Goal: Information Seeking & Learning: Understand process/instructions

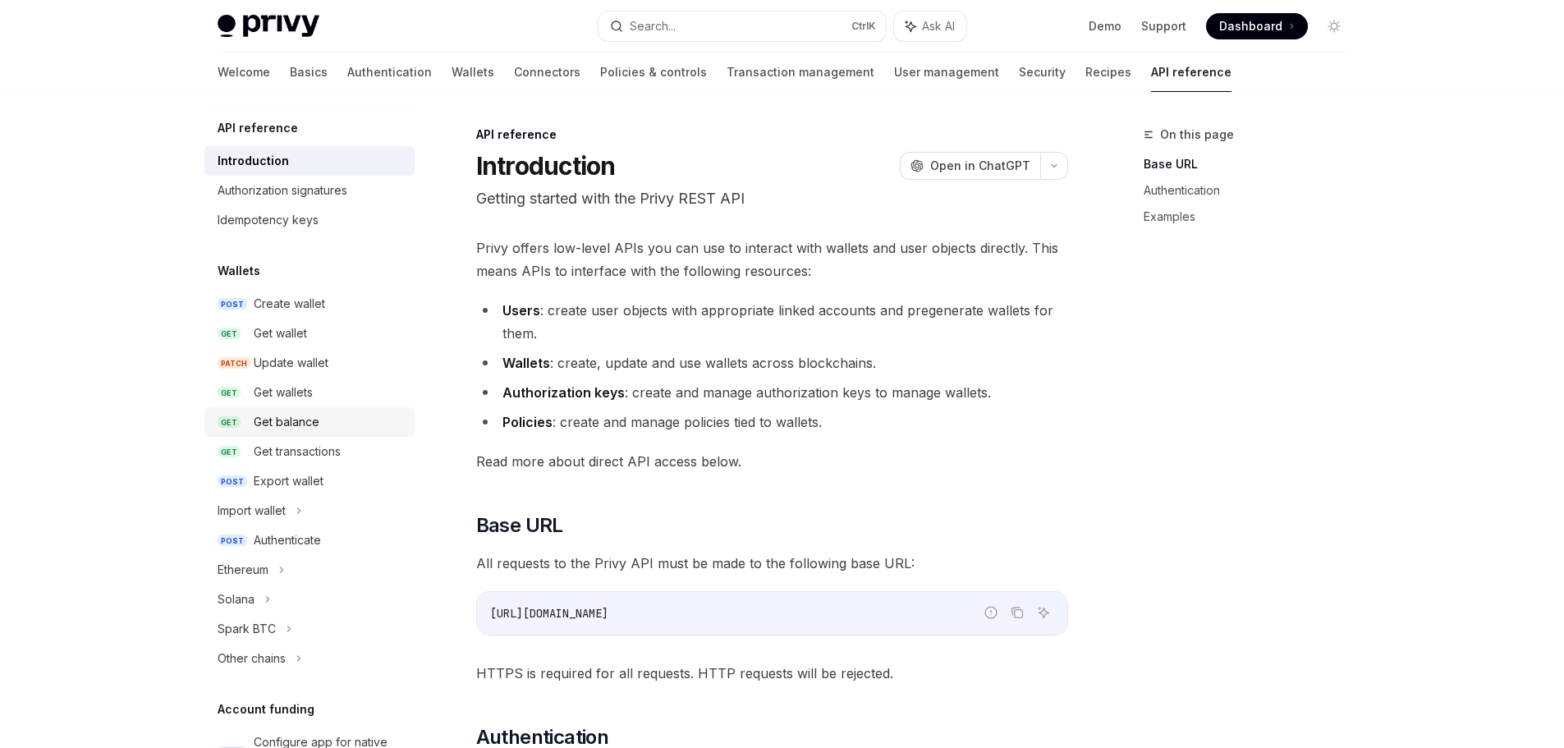
click at [302, 422] on div "Get balance" at bounding box center [287, 422] width 66 height 20
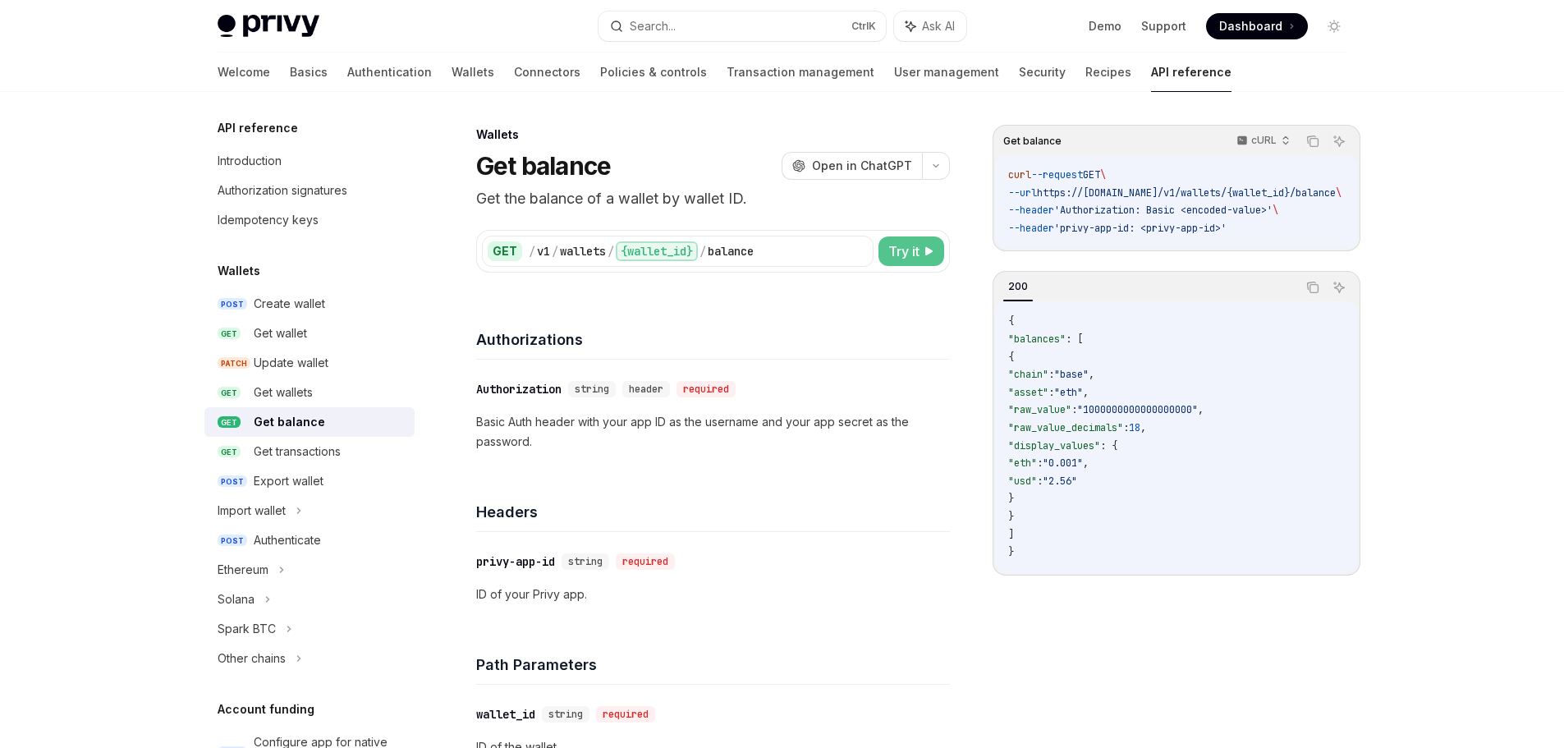
click at [909, 252] on span "Try it" at bounding box center [903, 251] width 31 height 20
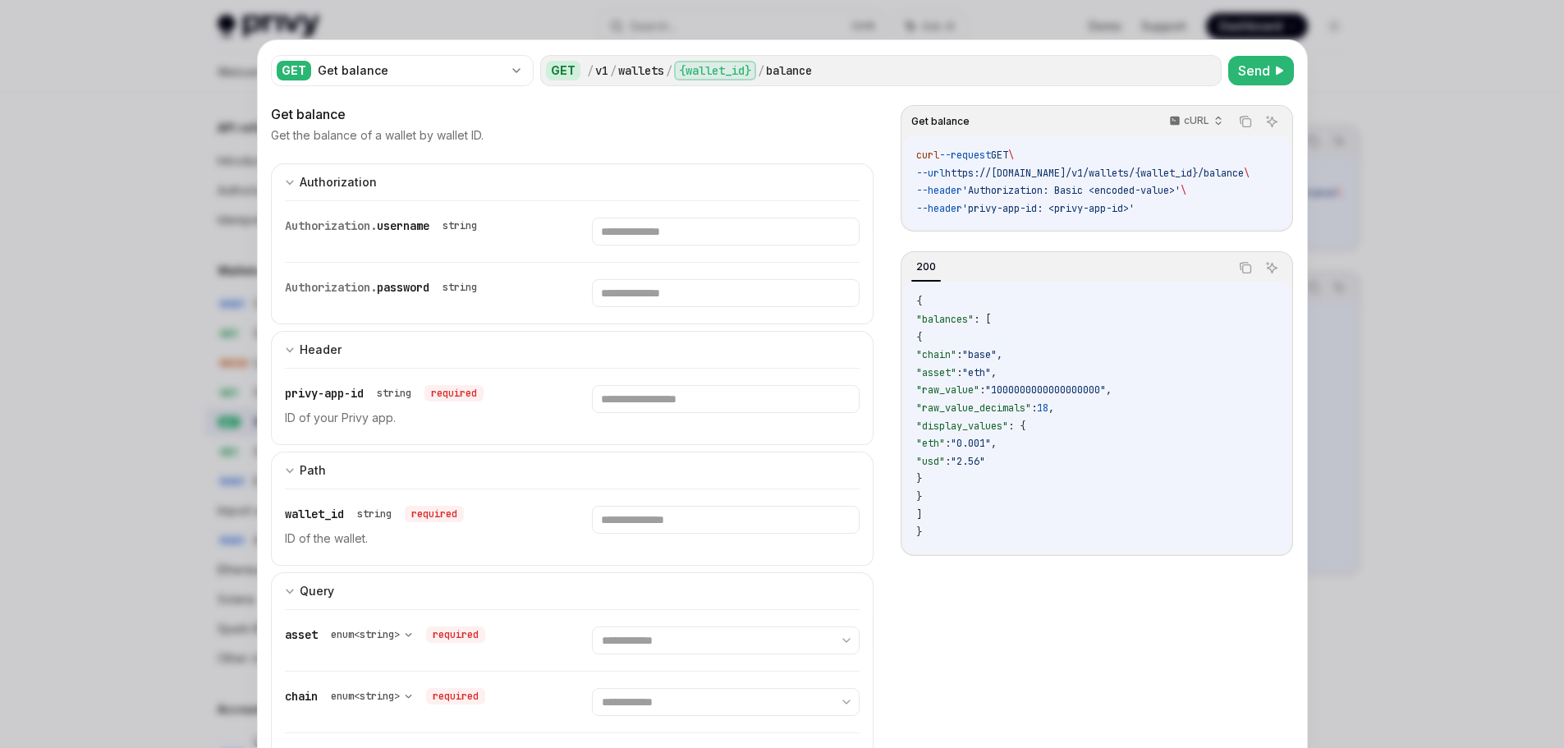
click at [1417, 84] on div at bounding box center [782, 374] width 1564 height 748
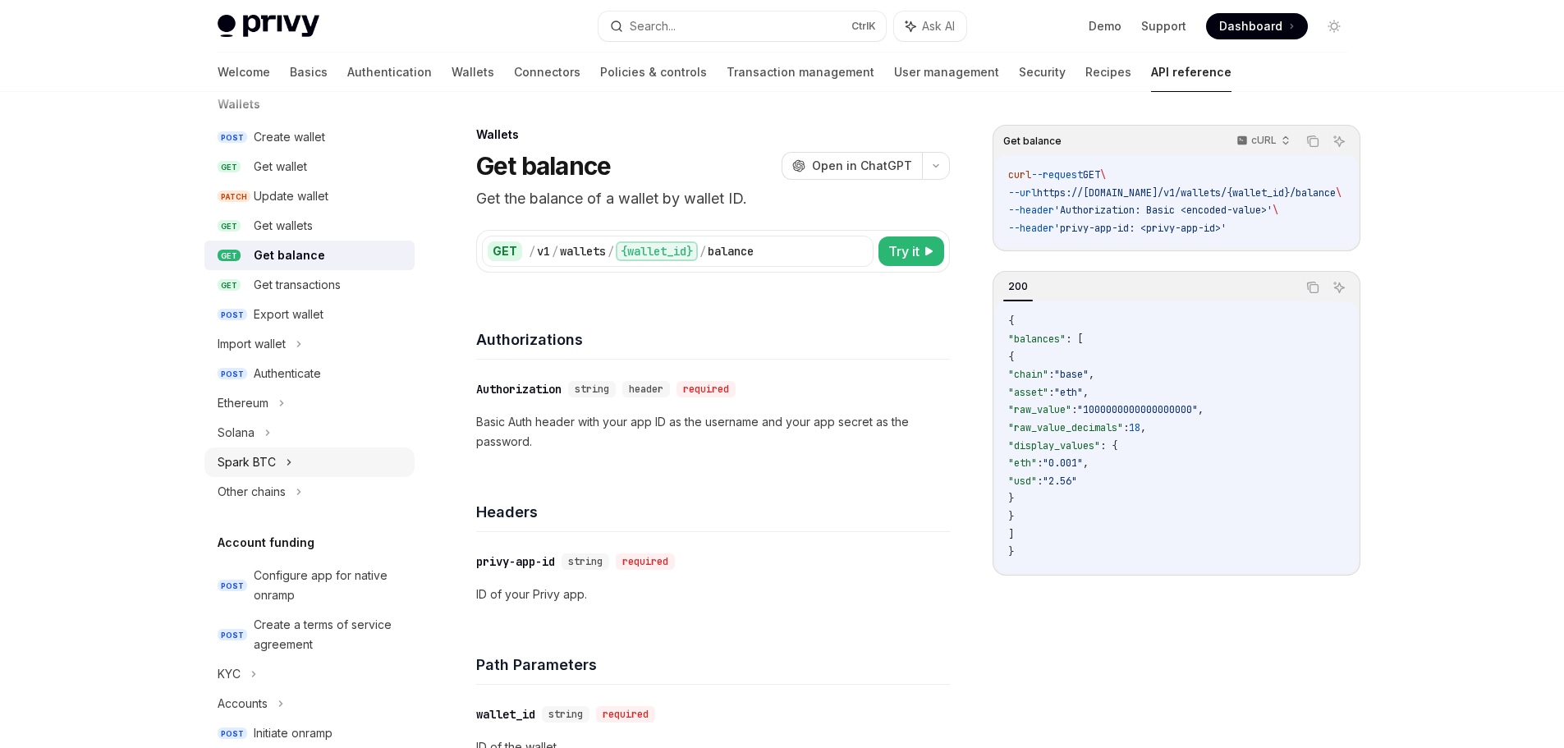
scroll to position [164, 0]
click at [268, 439] on icon at bounding box center [267, 435] width 7 height 20
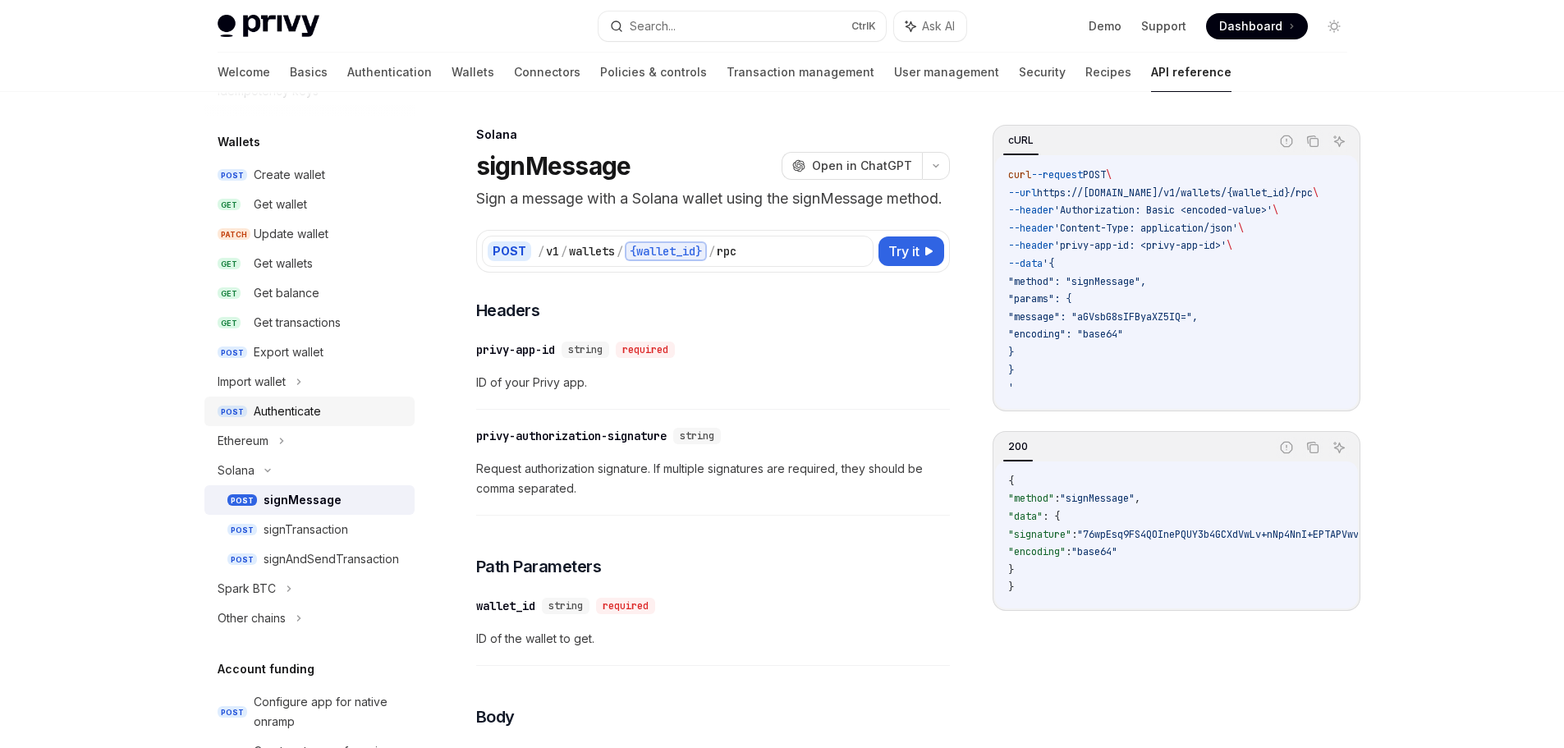
scroll to position [82, 0]
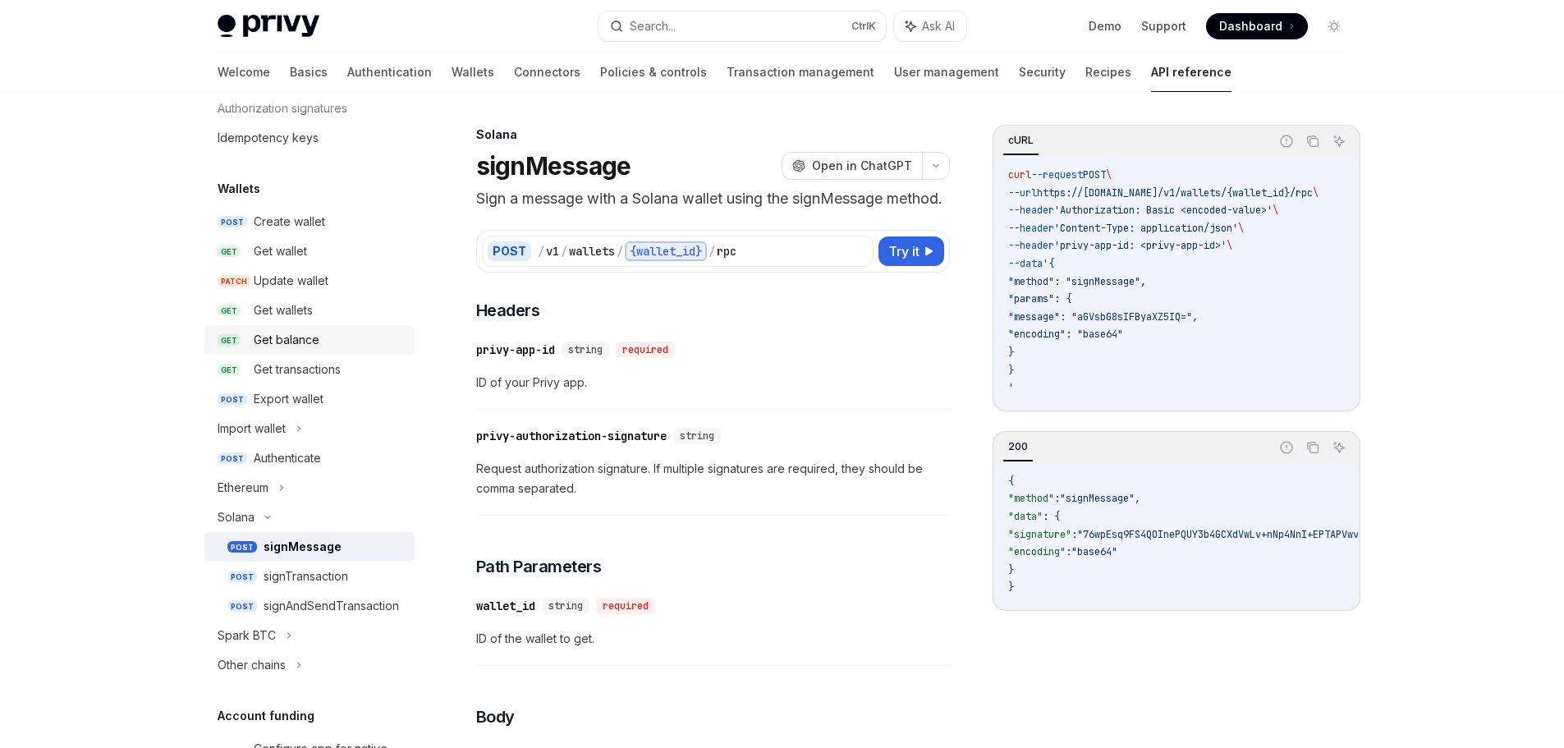
click at [265, 340] on div "Get balance" at bounding box center [287, 340] width 66 height 20
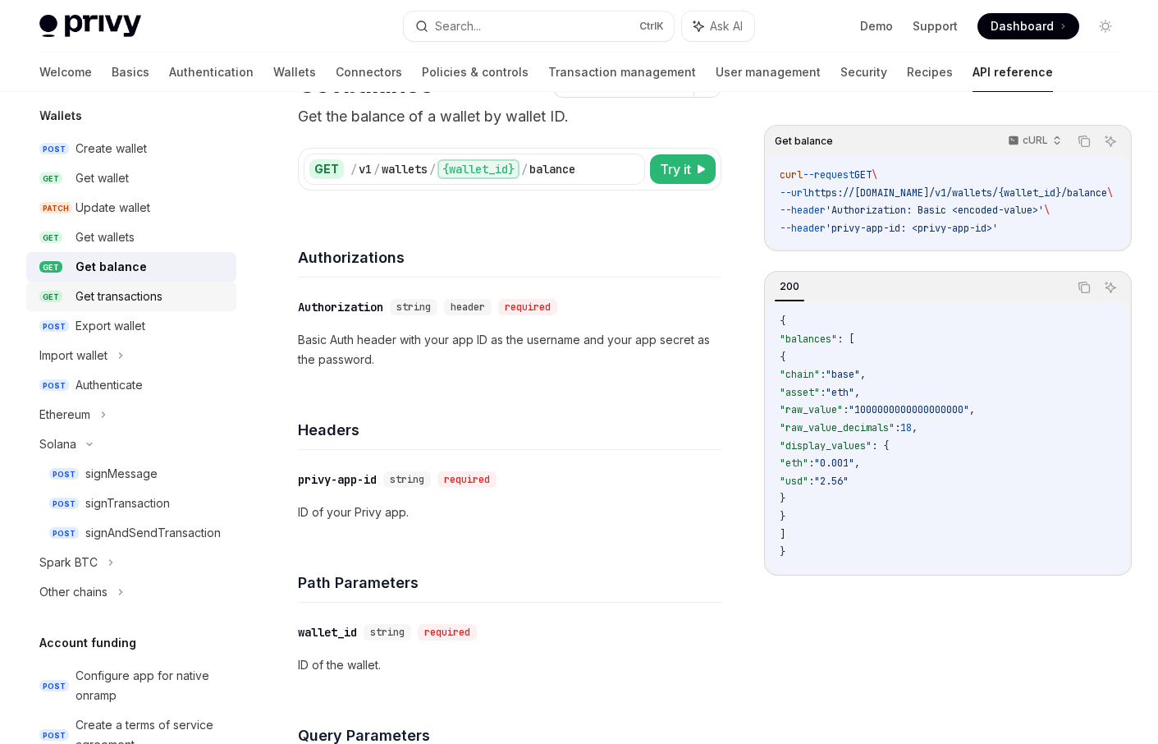
scroll to position [164, 0]
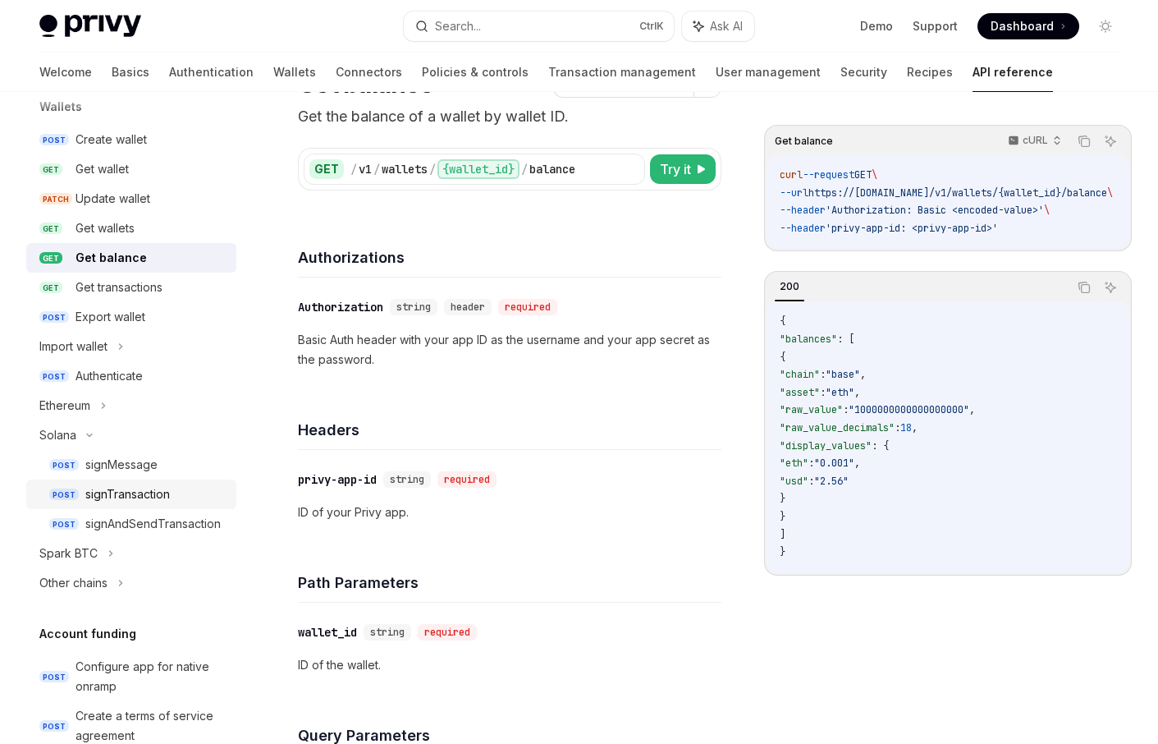
click at [153, 492] on div "signTransaction" at bounding box center [127, 494] width 85 height 20
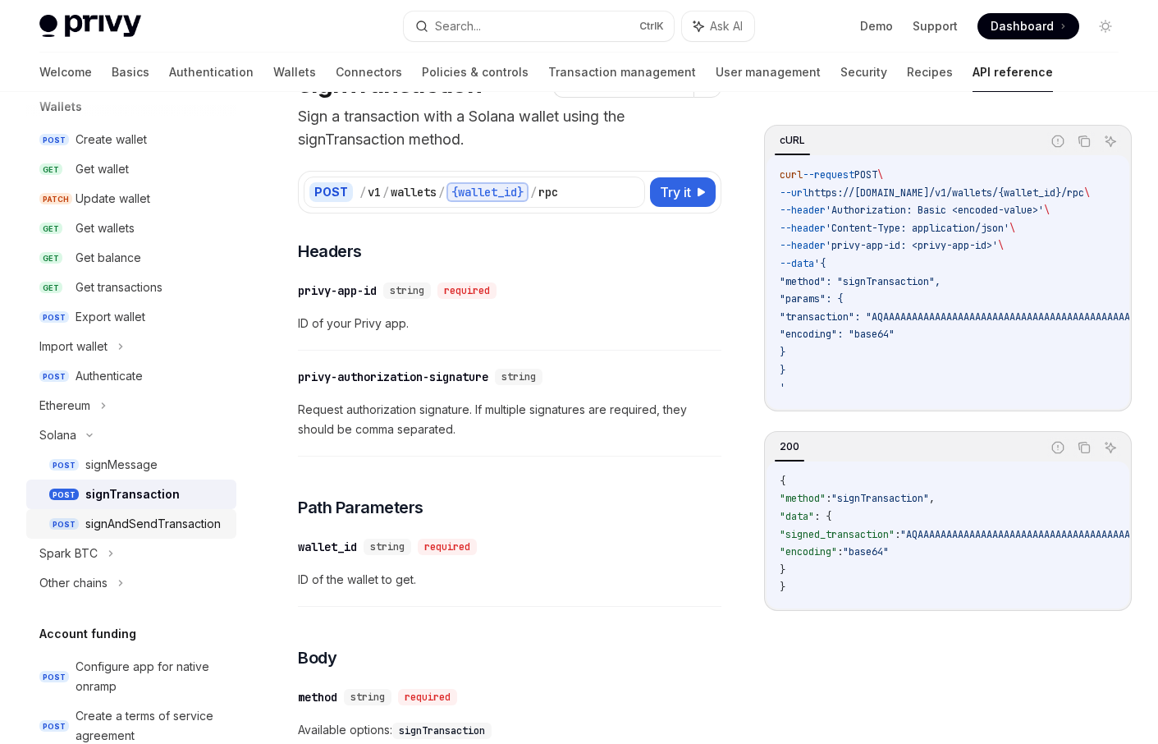
click at [150, 529] on div "signAndSendTransaction" at bounding box center [152, 524] width 135 height 20
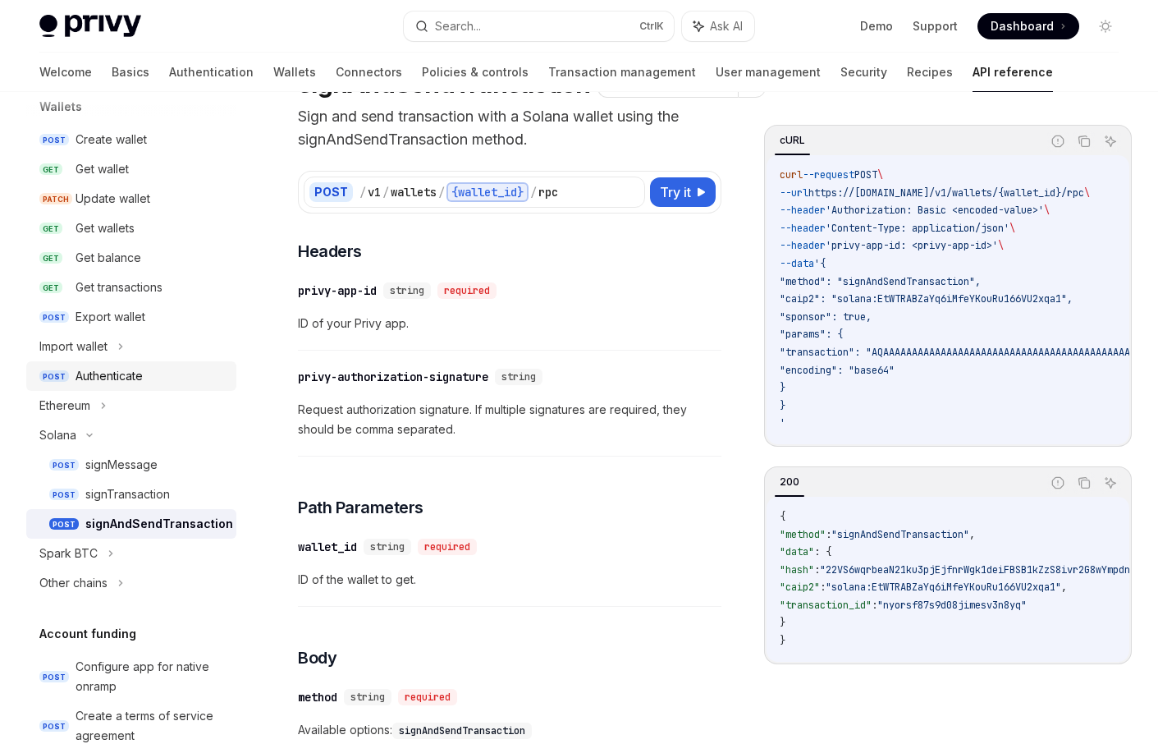
click at [101, 366] on div "Authenticate" at bounding box center [109, 376] width 67 height 20
type textarea "*"
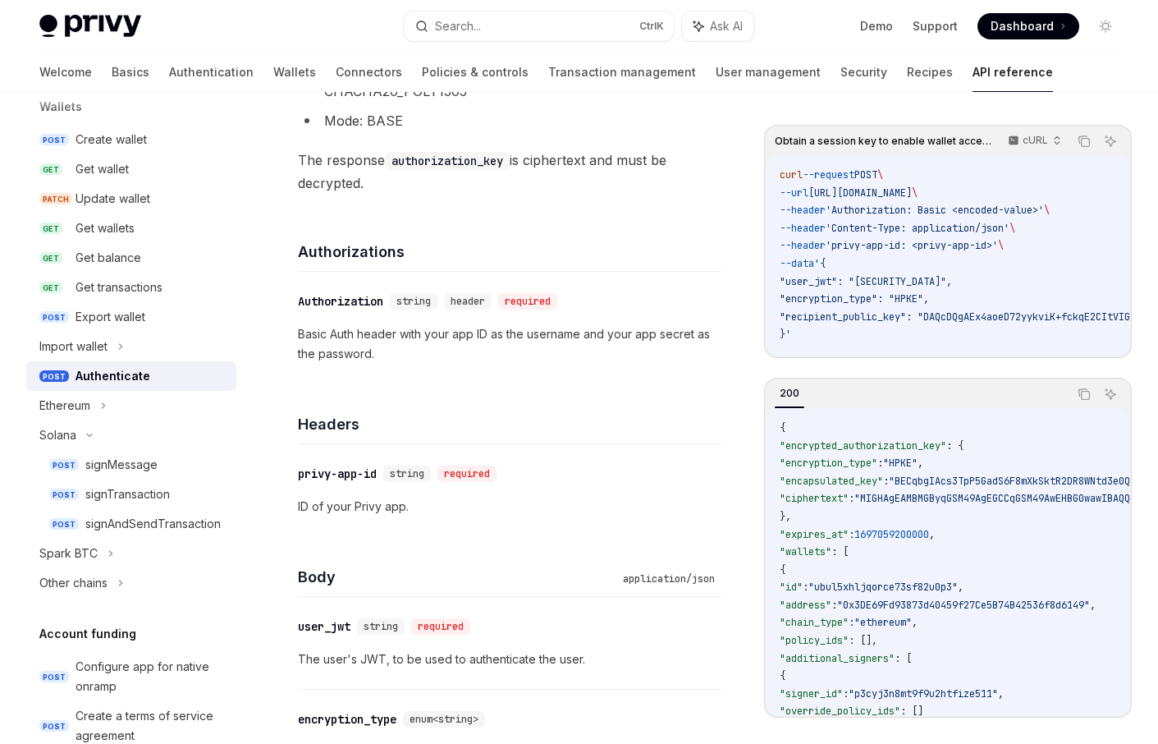
scroll to position [657, 0]
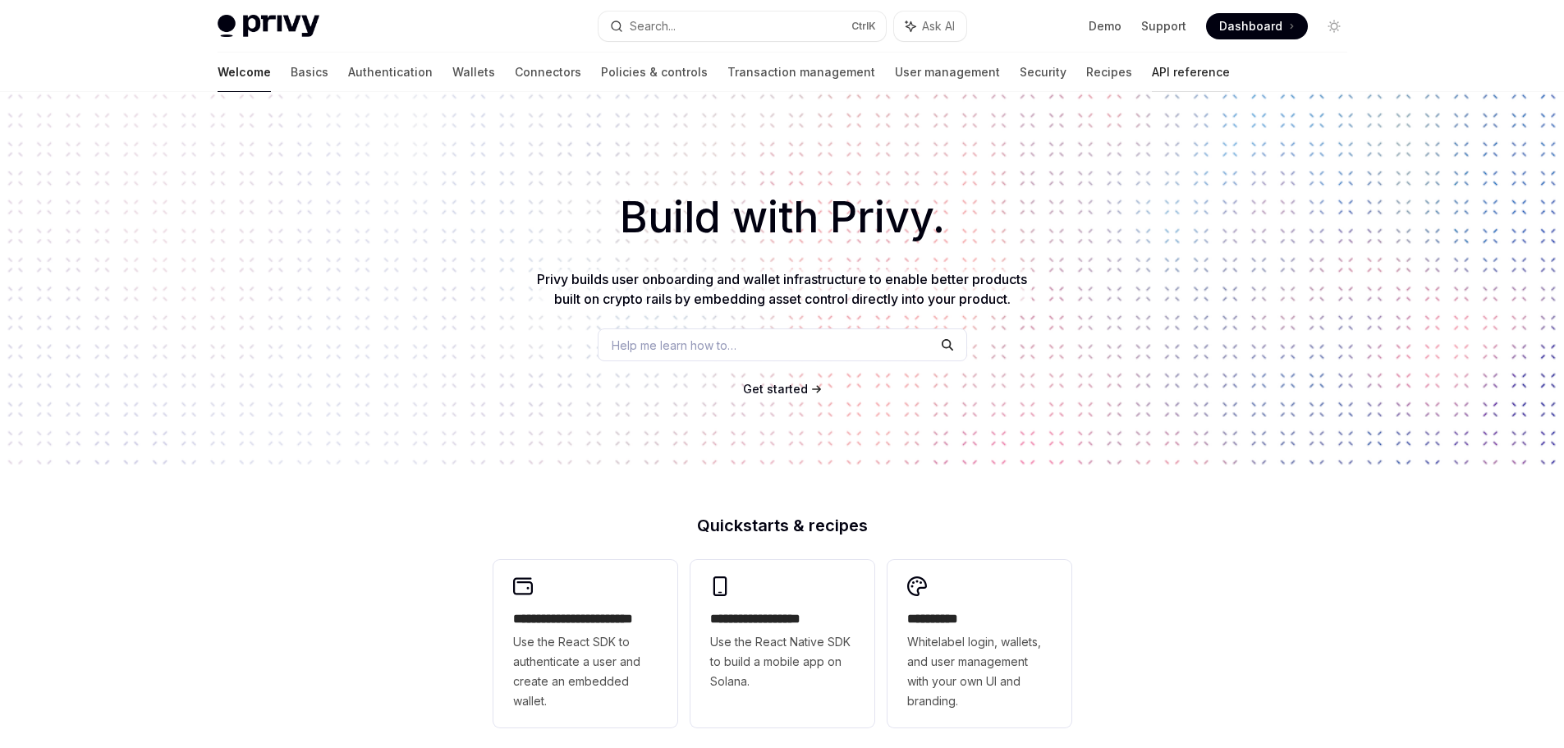
click at [1152, 66] on link "API reference" at bounding box center [1191, 72] width 78 height 39
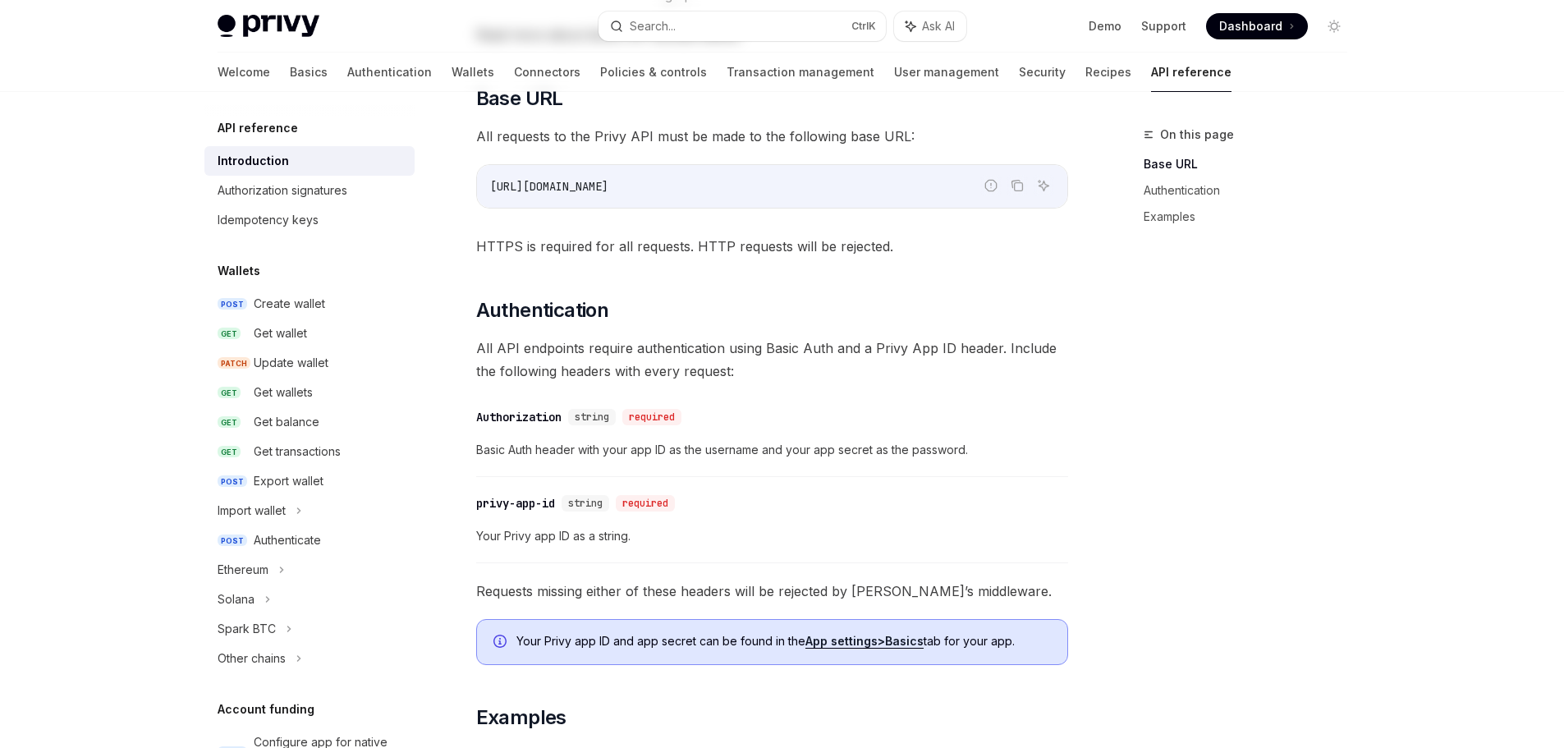
scroll to position [654, 0]
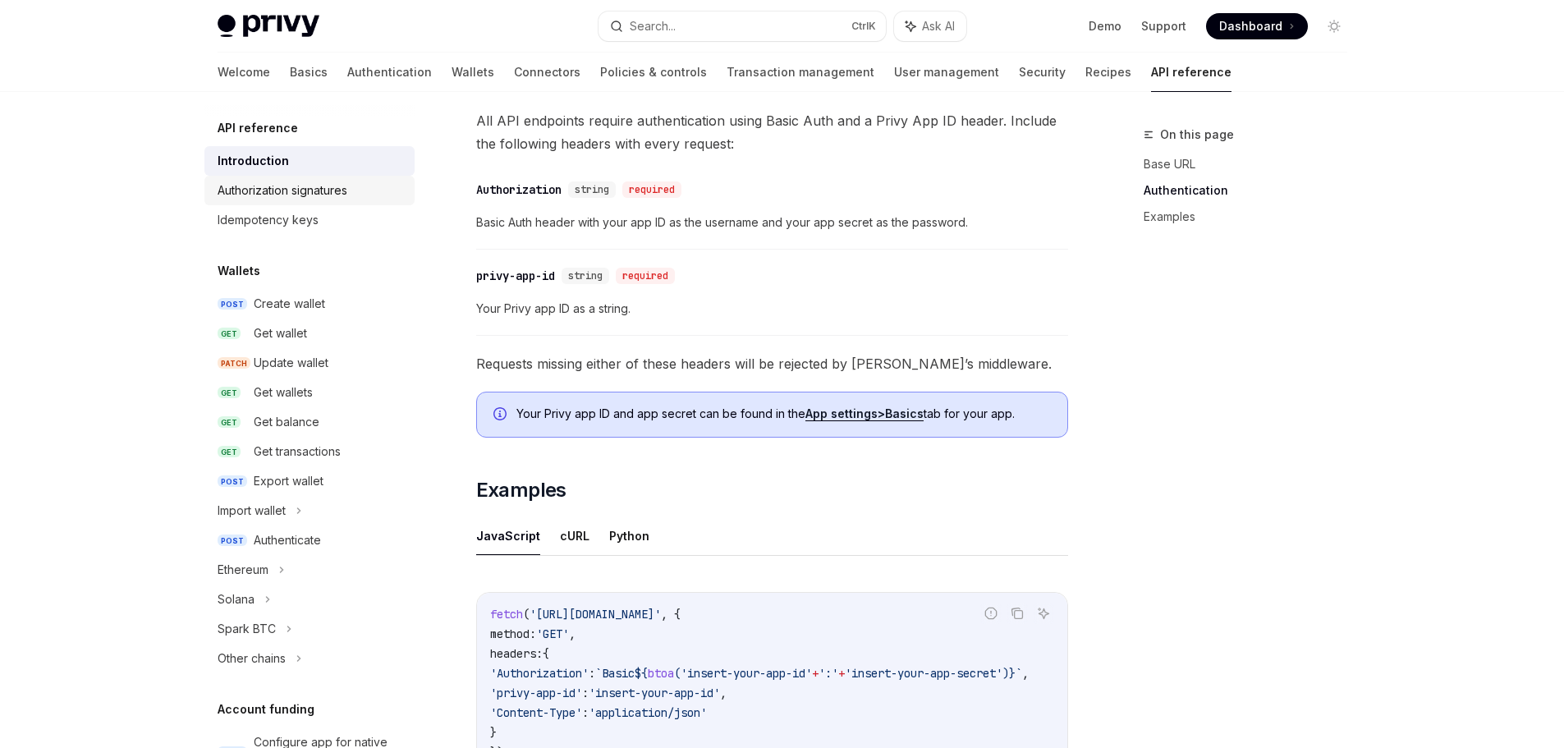
click at [304, 185] on div "Authorization signatures" at bounding box center [283, 191] width 130 height 20
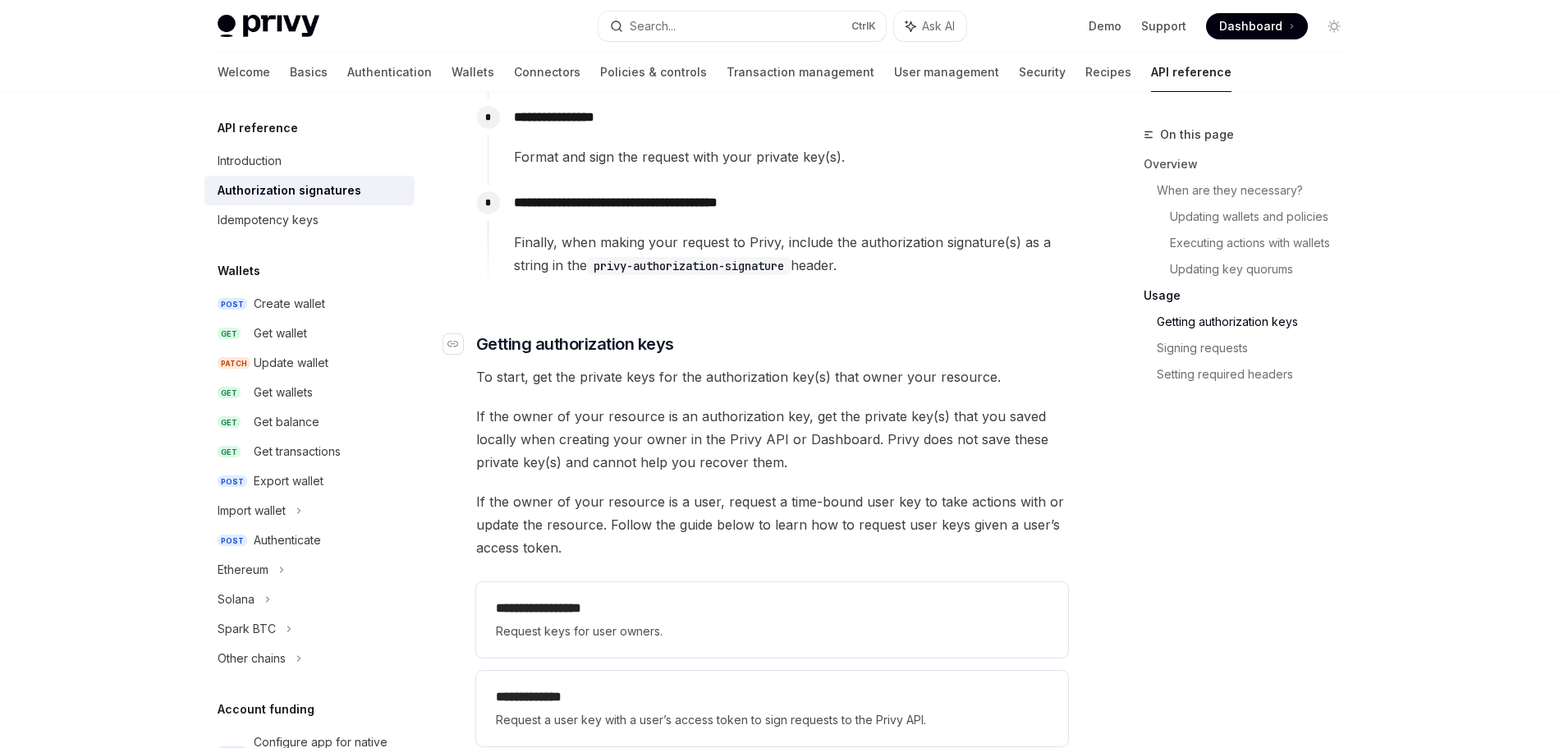
scroll to position [1787, 0]
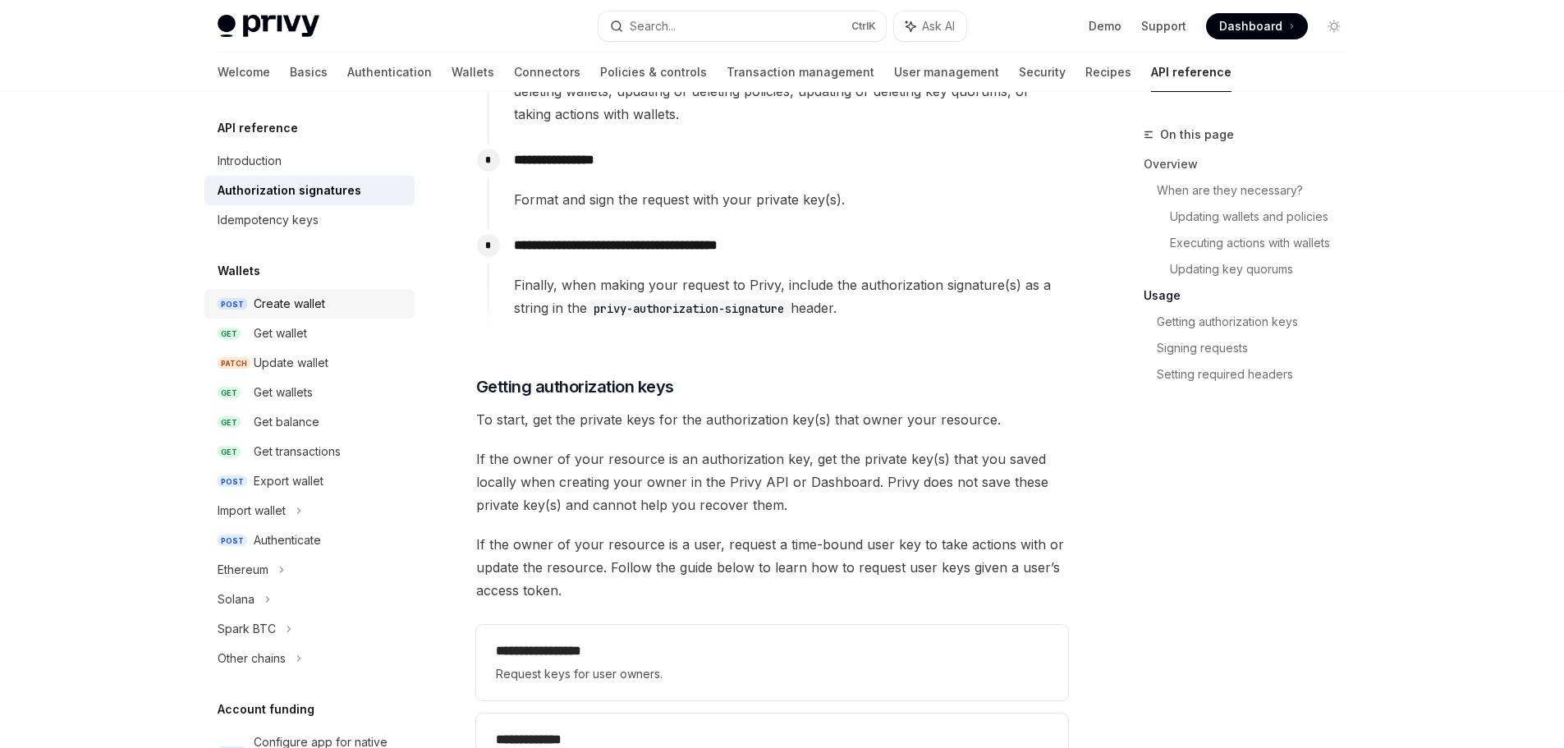
click at [314, 302] on div "Create wallet" at bounding box center [289, 304] width 71 height 20
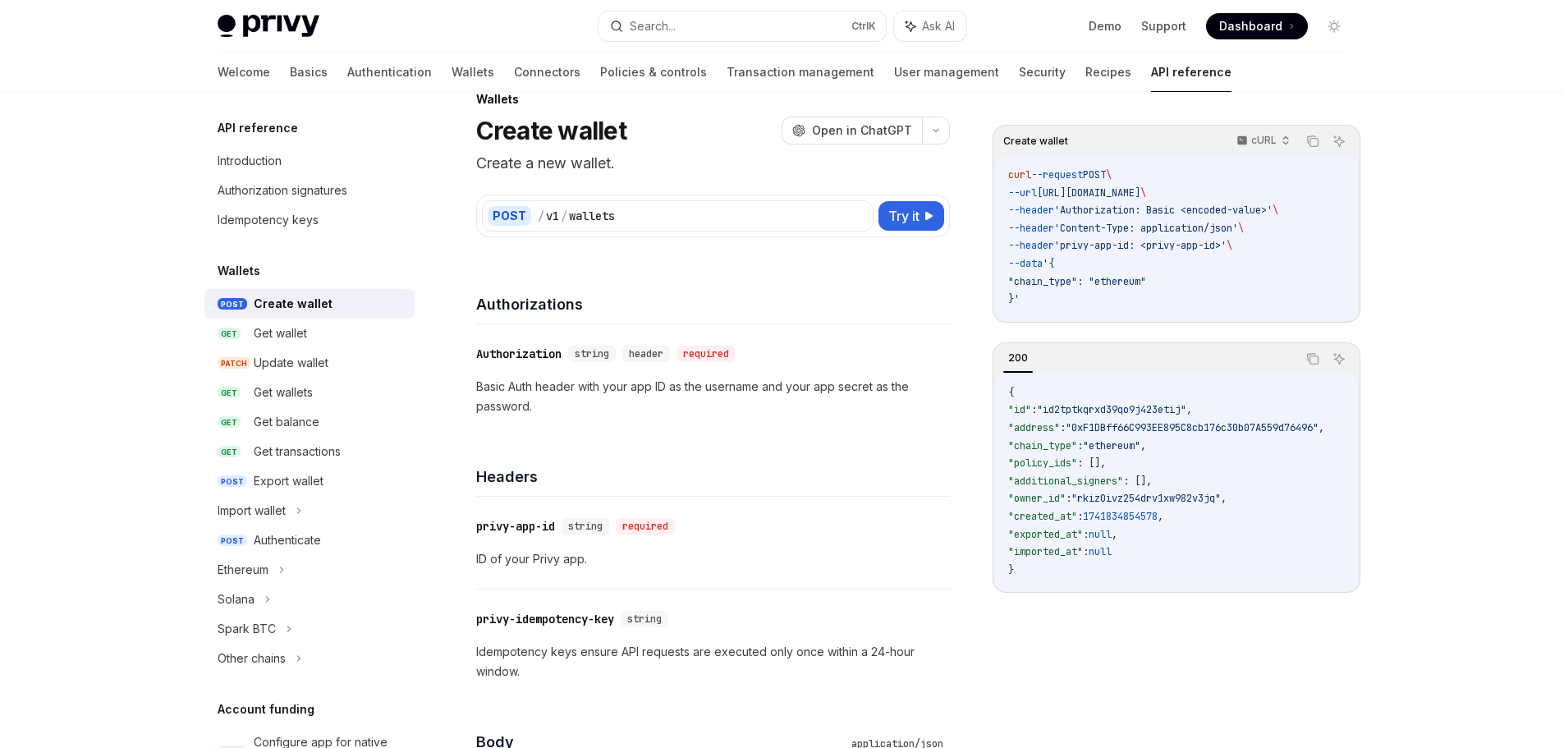
scroll to position [82, 0]
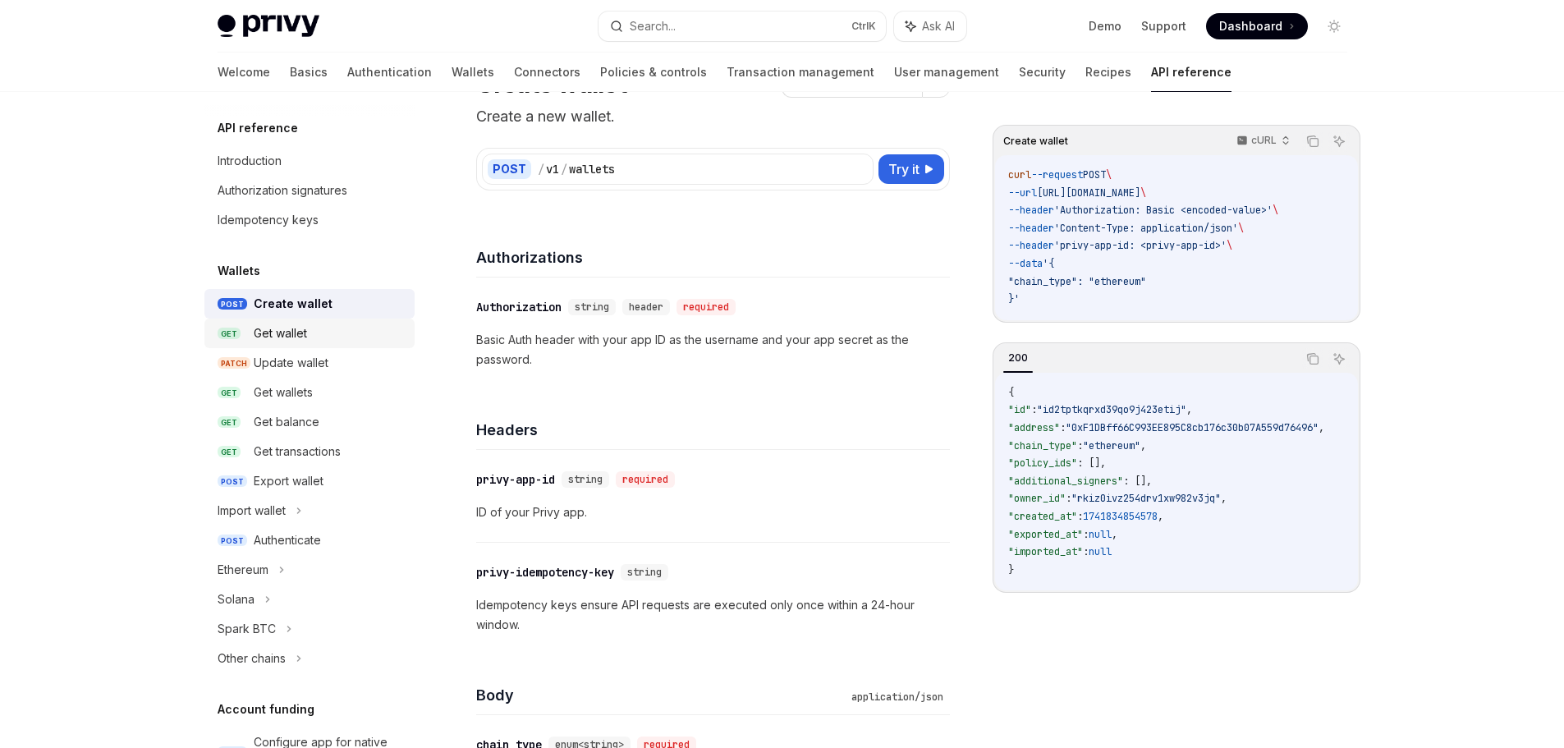
click at [305, 332] on div "Get wallet" at bounding box center [280, 333] width 53 height 20
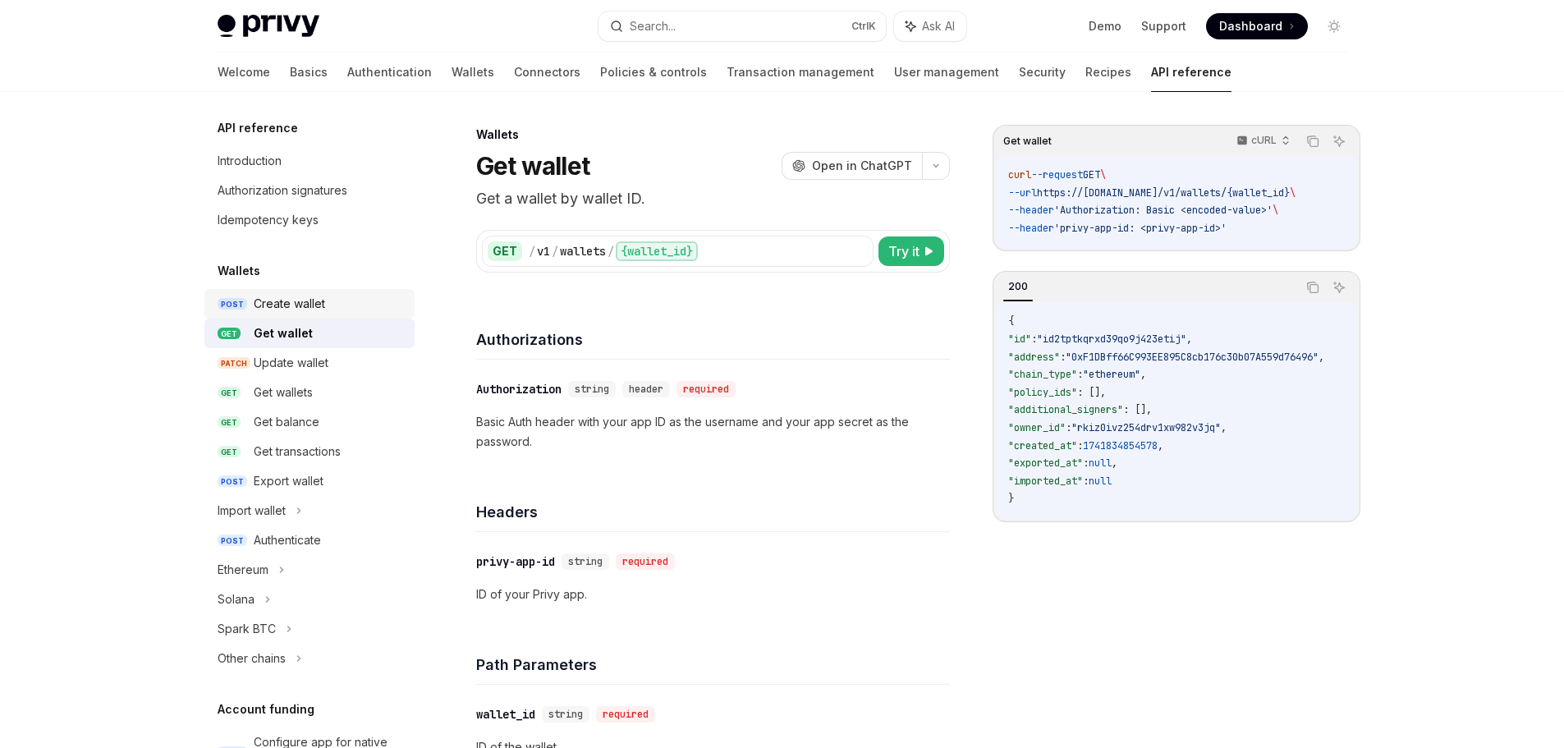
click at [291, 305] on div "Create wallet" at bounding box center [289, 304] width 71 height 20
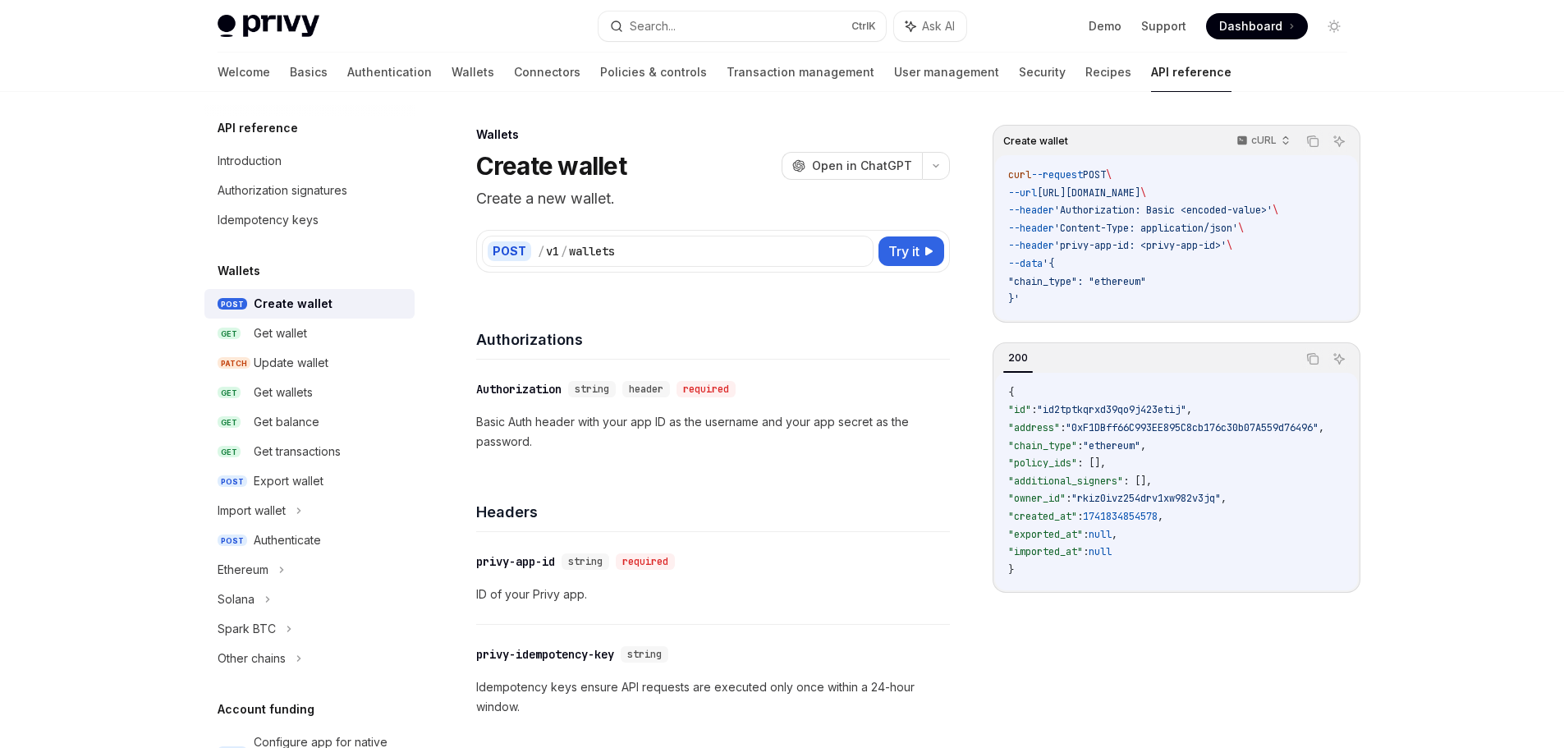
drag, startPoint x: 296, startPoint y: 326, endPoint x: 310, endPoint y: 310, distance: 20.9
click at [296, 326] on div "Get wallet" at bounding box center [280, 333] width 53 height 20
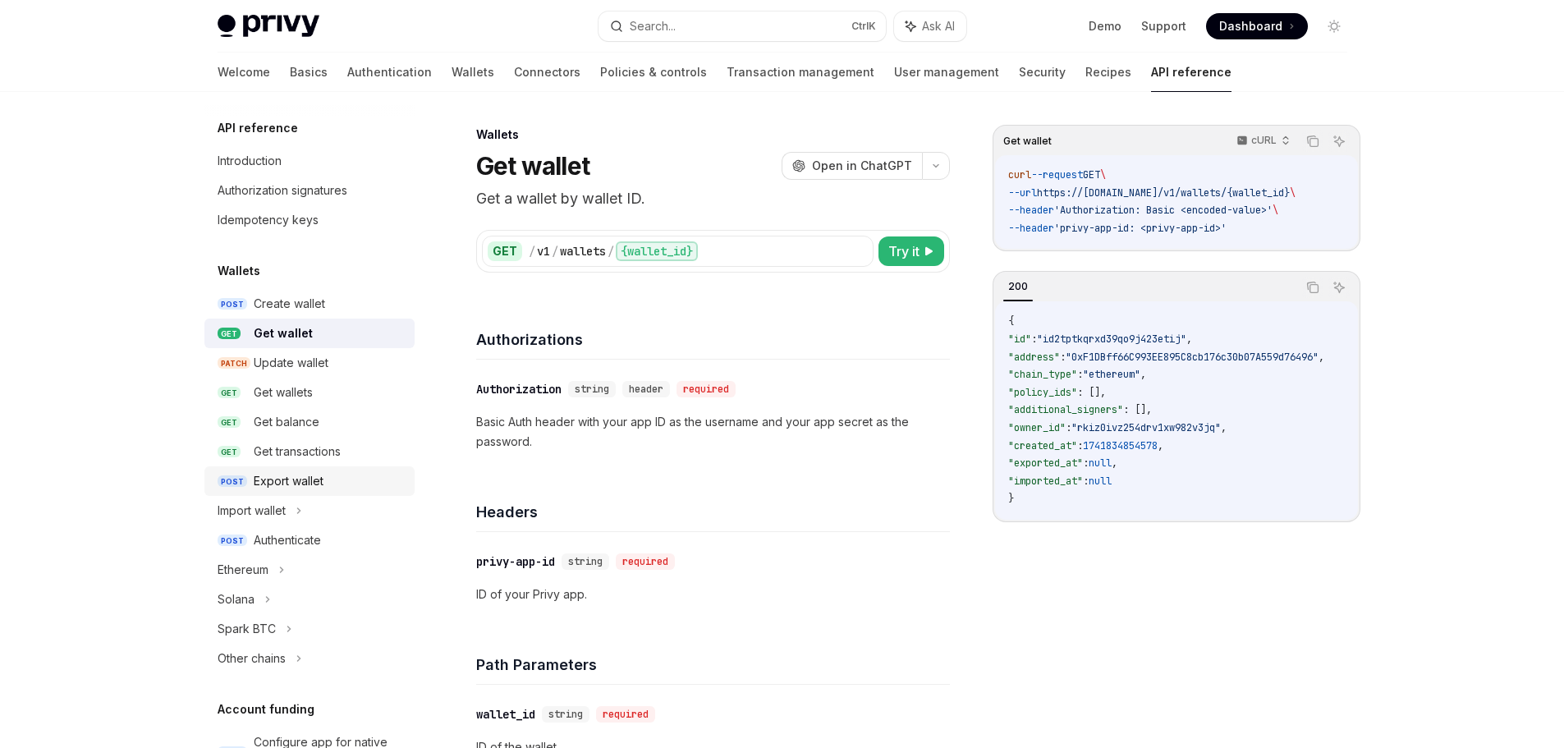
click at [318, 484] on div "Export wallet" at bounding box center [289, 481] width 70 height 20
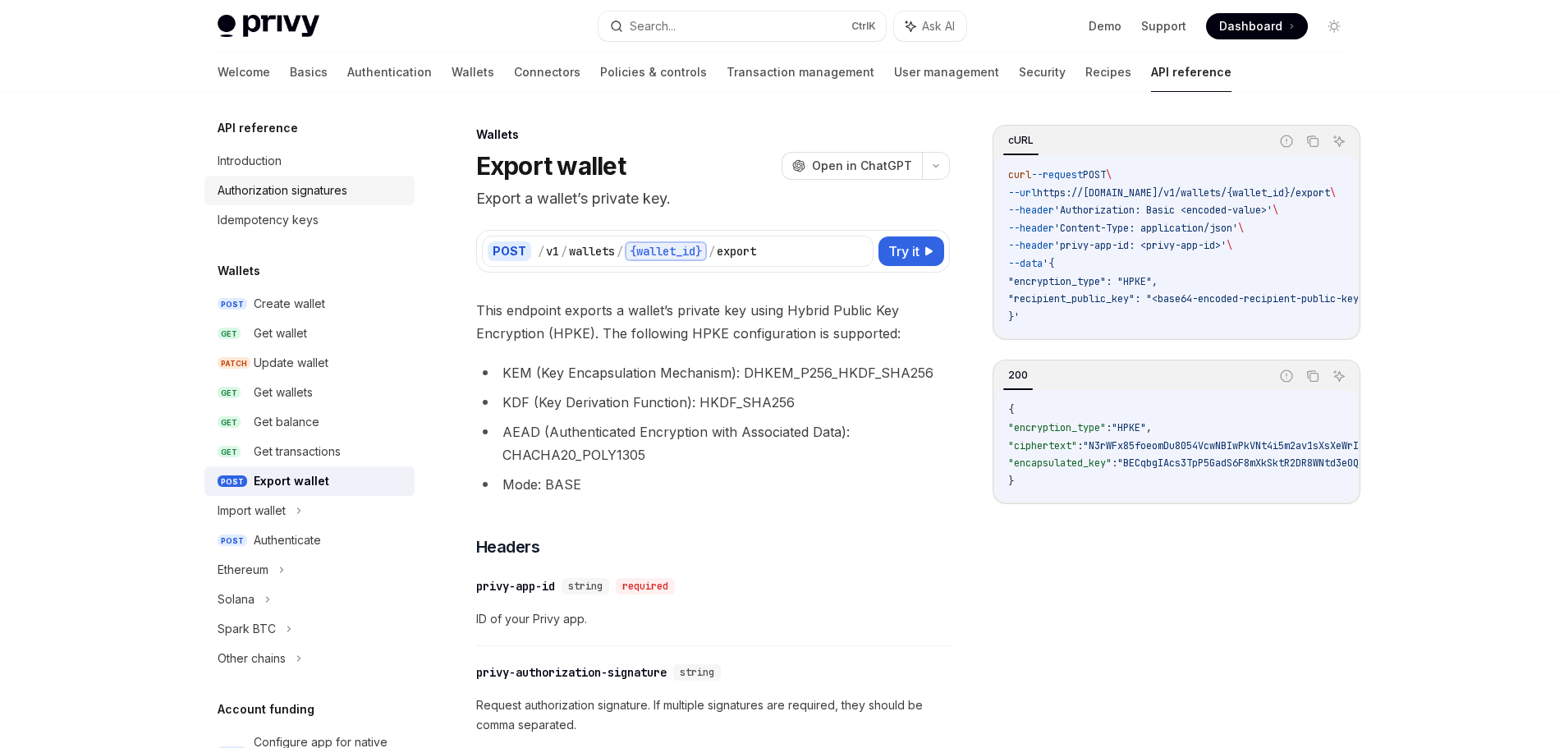
click at [282, 189] on div "Authorization signatures" at bounding box center [283, 191] width 130 height 20
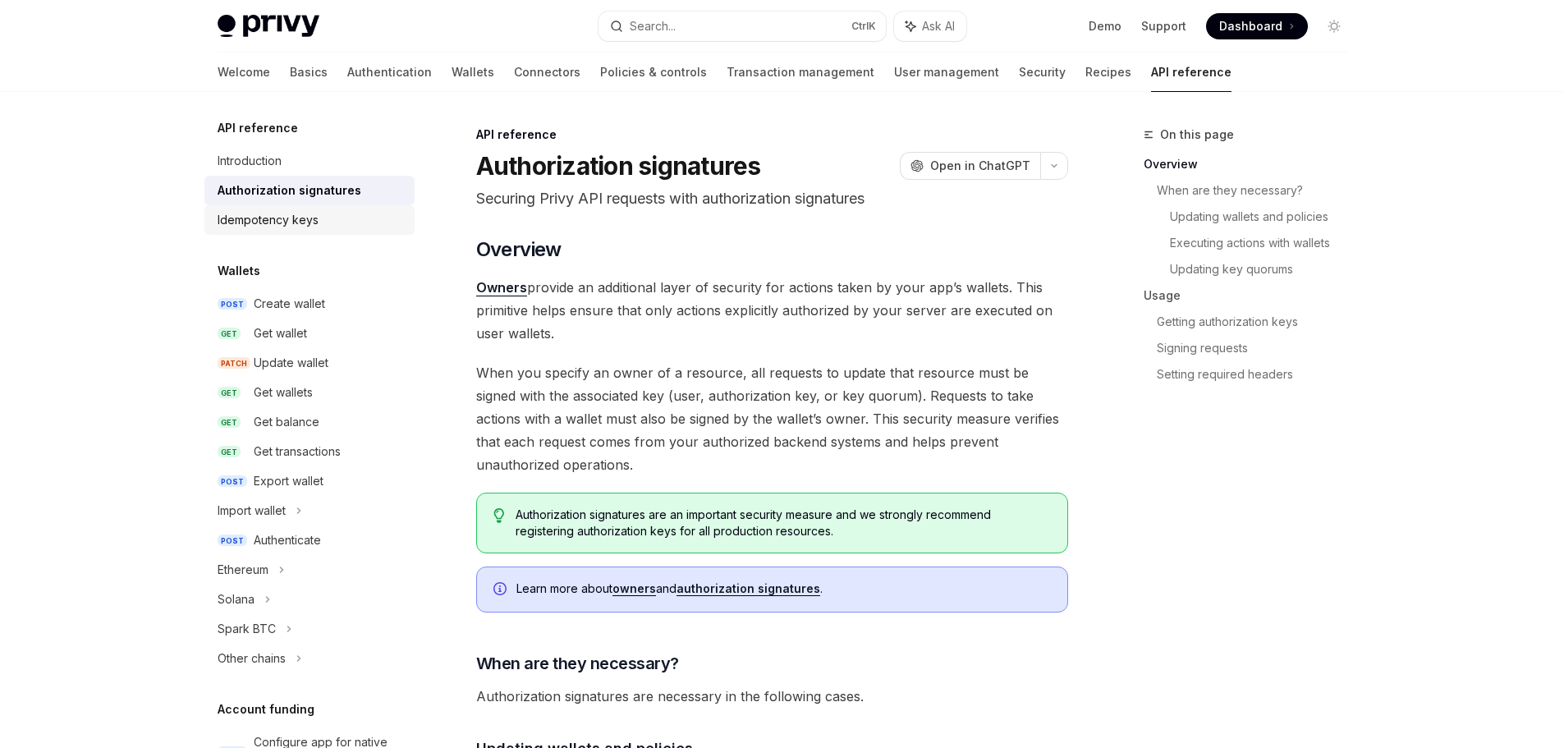
click at [277, 220] on div "Idempotency keys" at bounding box center [268, 220] width 101 height 20
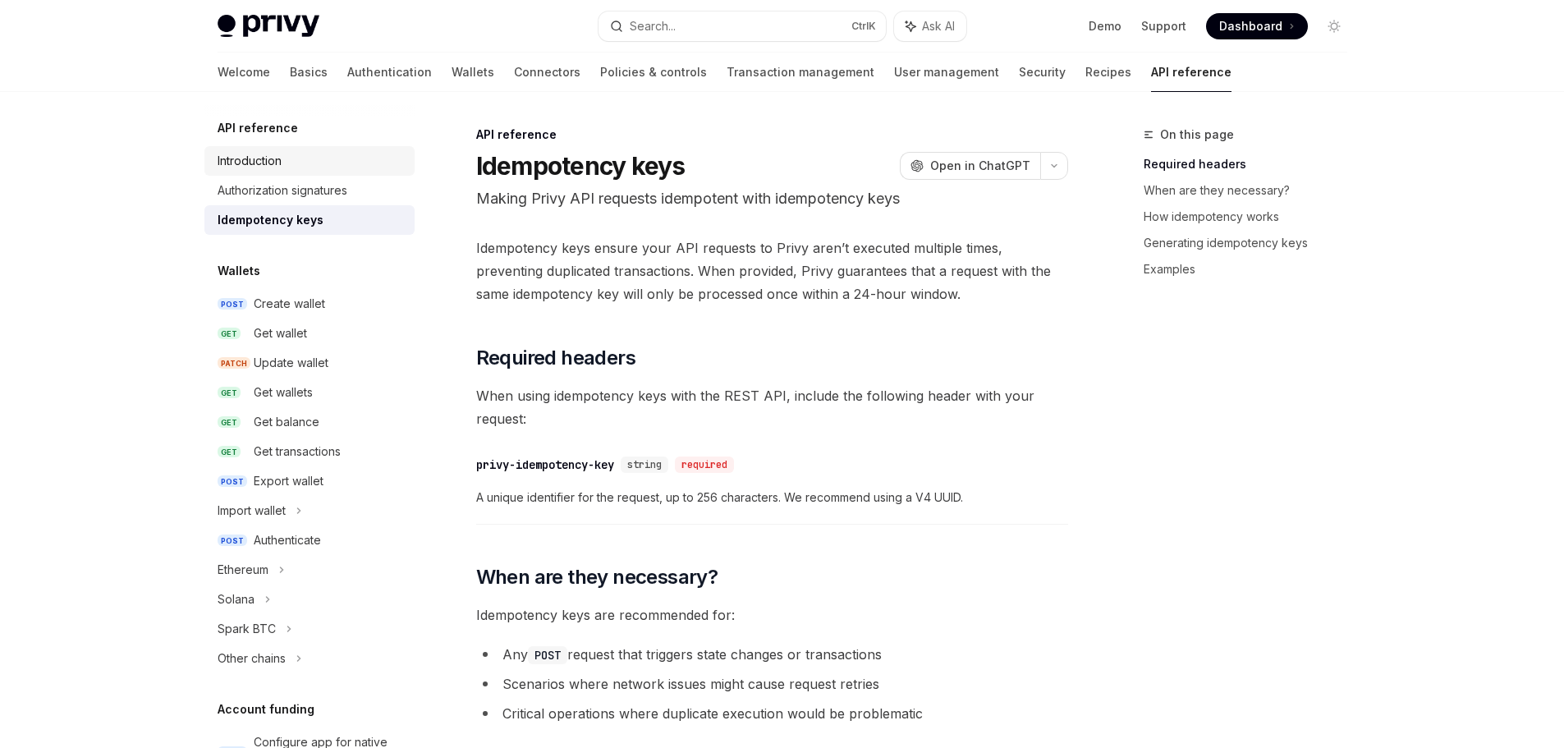
click at [286, 163] on div "Introduction" at bounding box center [311, 161] width 187 height 20
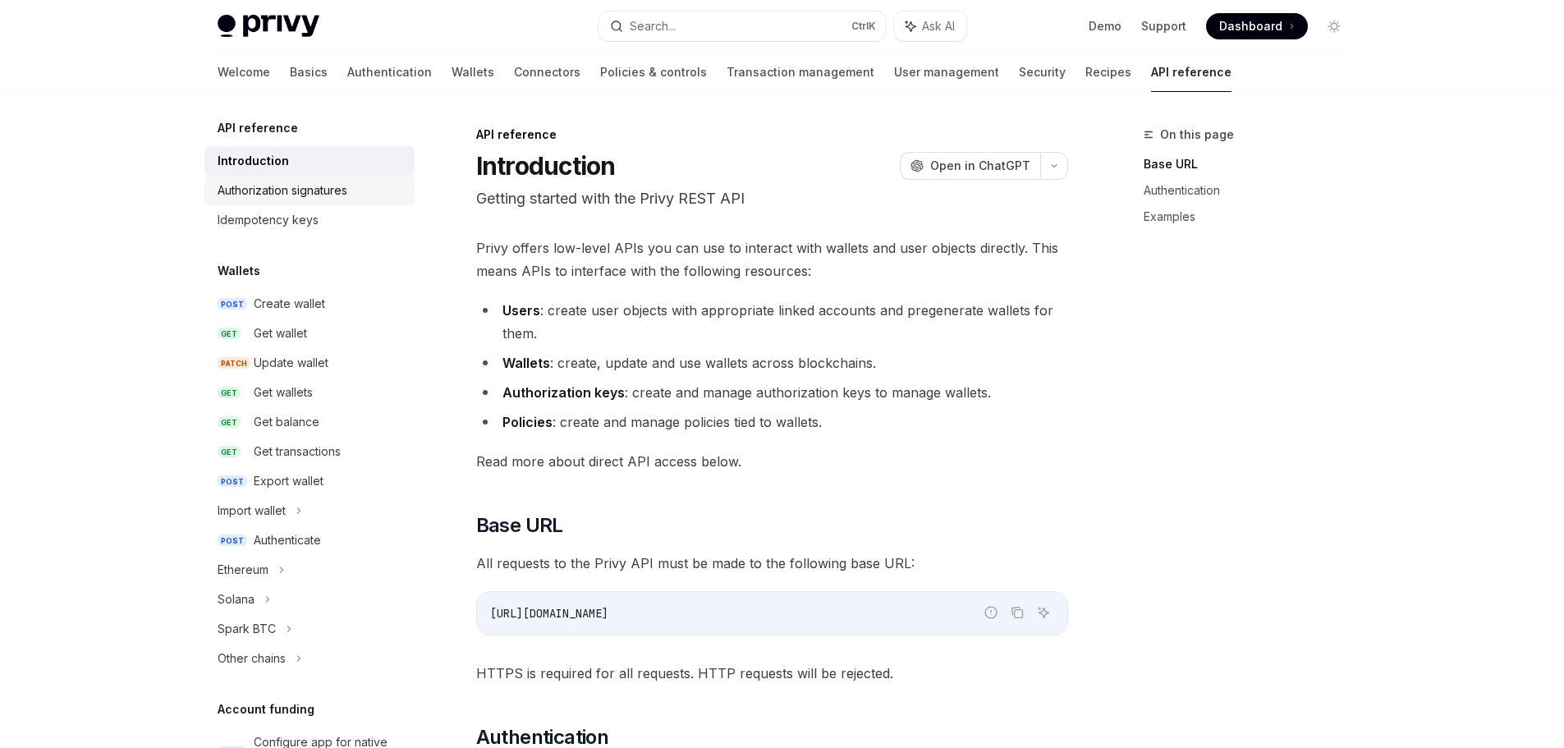
click at [279, 197] on div "Authorization signatures" at bounding box center [283, 191] width 130 height 20
type textarea "*"
